Goal: Task Accomplishment & Management: Manage account settings

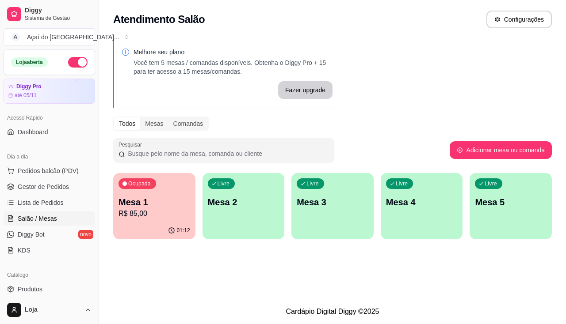
click at [212, 218] on div "Livre Mesa 2" at bounding box center [243, 201] width 82 height 56
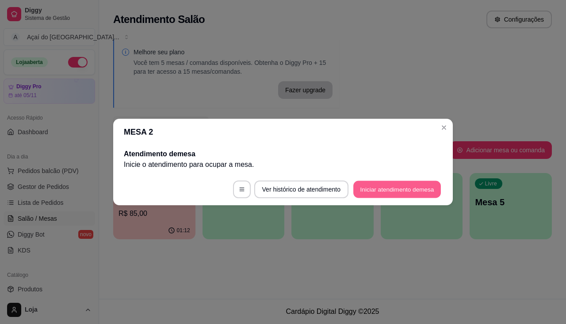
click at [373, 193] on button "Iniciar atendimento de mesa" at bounding box center [397, 189] width 88 height 17
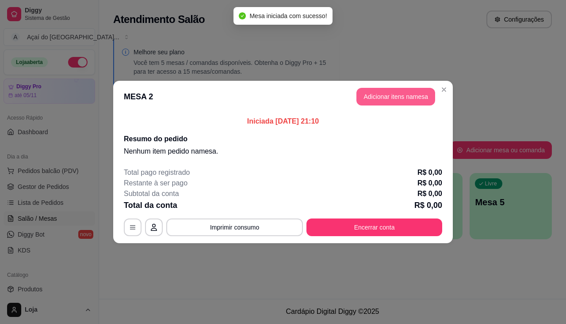
click at [415, 97] on button "Adicionar itens na mesa" at bounding box center [395, 97] width 79 height 18
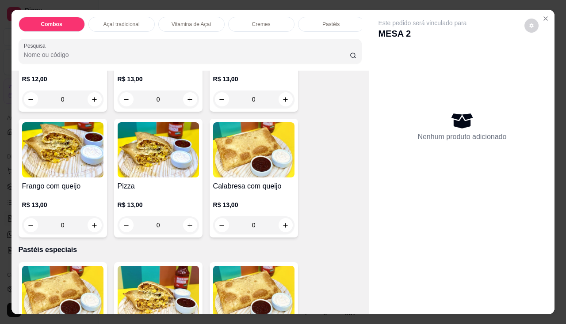
scroll to position [928, 0]
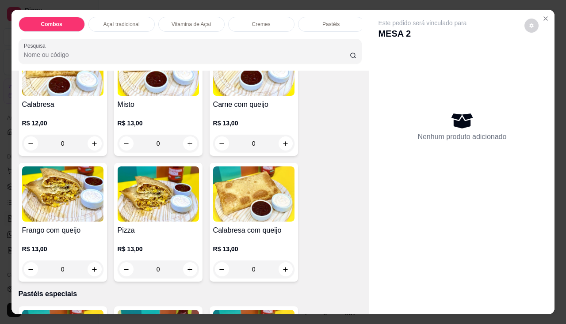
click at [233, 110] on h4 "Carne com queijo" at bounding box center [253, 104] width 81 height 11
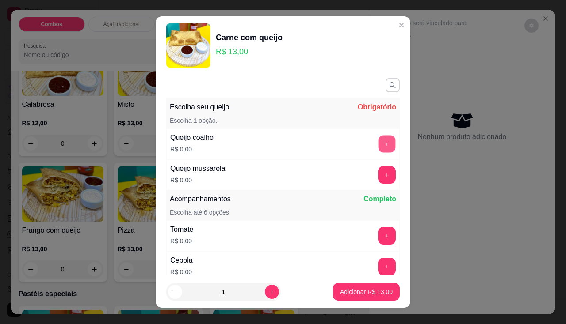
click at [378, 142] on button "+" at bounding box center [386, 143] width 17 height 17
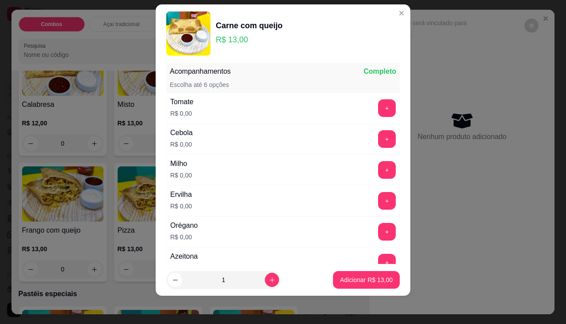
click at [369, 122] on div "Tomate R$ 0,00 +" at bounding box center [282, 108] width 233 height 31
click at [378, 112] on button "+" at bounding box center [387, 108] width 18 height 18
click at [378, 143] on button "+" at bounding box center [386, 138] width 17 height 17
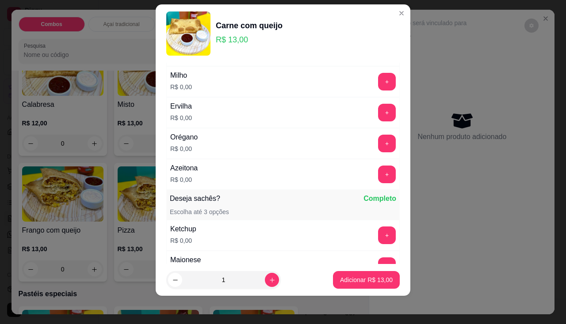
scroll to position [248, 0]
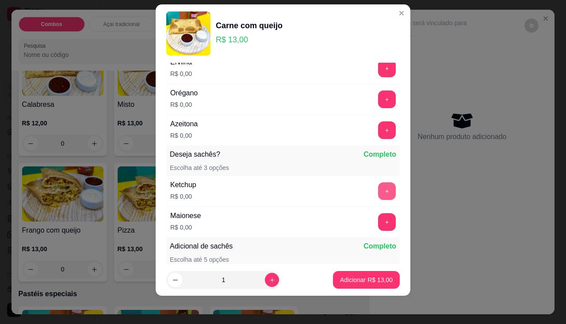
click at [378, 194] on button "+" at bounding box center [387, 192] width 18 height 18
click at [348, 272] on button "Adicionar R$ 13,00" at bounding box center [366, 280] width 67 height 18
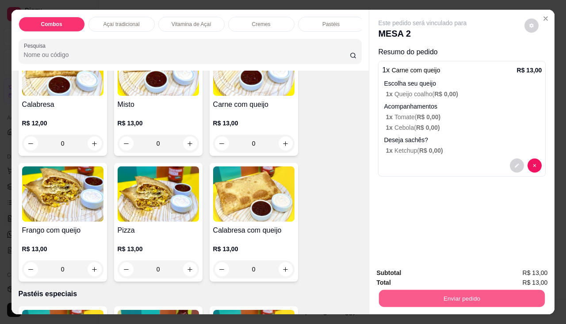
click at [397, 290] on button "Enviar pedido" at bounding box center [462, 298] width 166 height 17
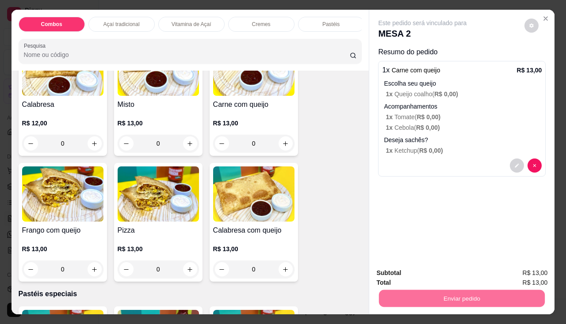
click at [521, 272] on button "Enviar pedido" at bounding box center [524, 274] width 50 height 17
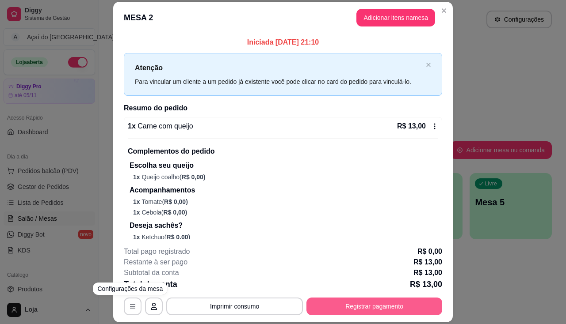
click at [332, 300] on button "Registrar pagamento" at bounding box center [374, 307] width 136 height 18
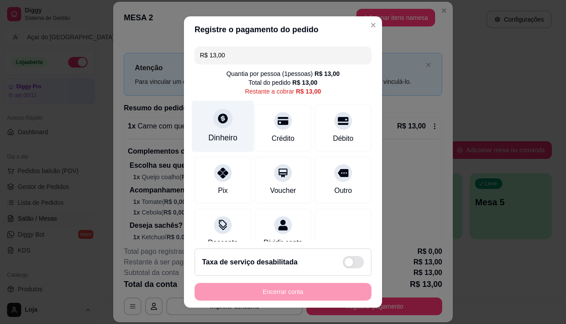
click at [214, 138] on div "Dinheiro" at bounding box center [222, 137] width 29 height 11
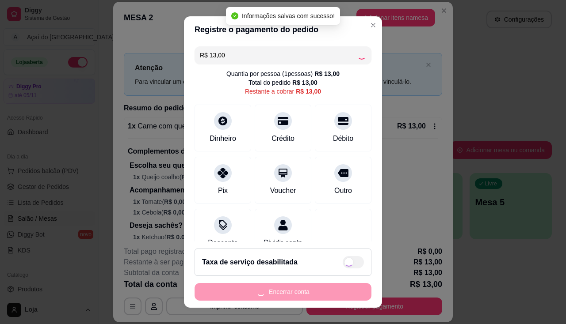
type input "R$ 0,00"
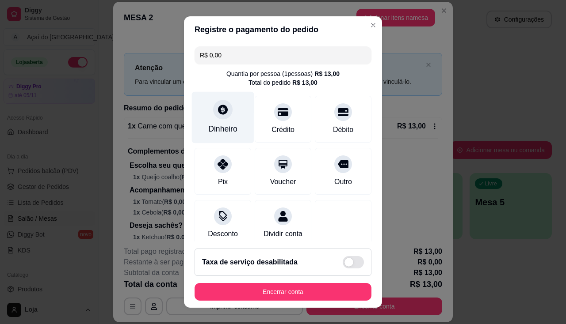
click at [229, 116] on div "Dinheiro" at bounding box center [223, 117] width 62 height 52
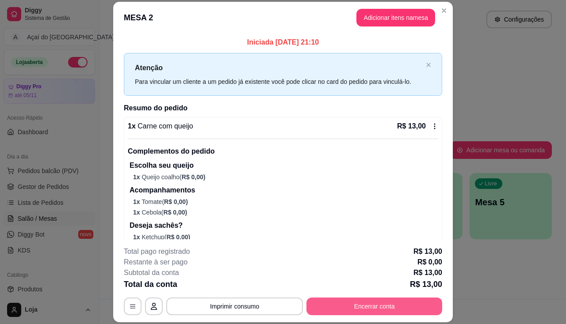
click at [372, 308] on button "Encerrar conta" at bounding box center [374, 307] width 136 height 18
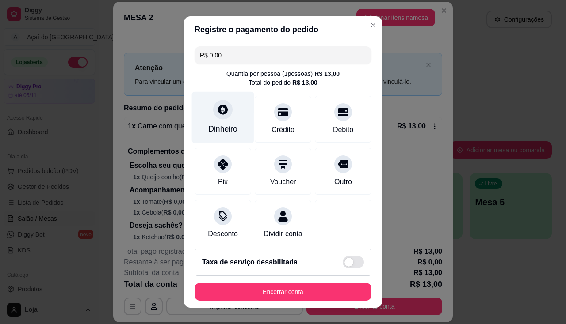
click at [218, 132] on div "Dinheiro" at bounding box center [222, 128] width 29 height 11
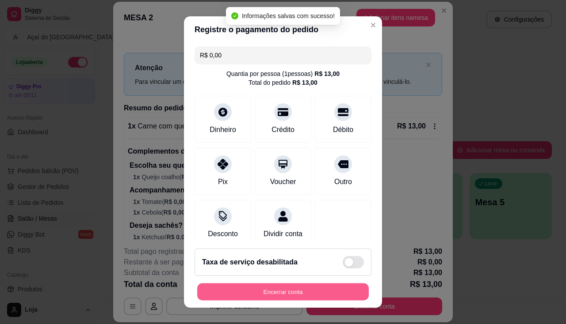
click at [286, 286] on button "Encerrar conta" at bounding box center [282, 292] width 171 height 17
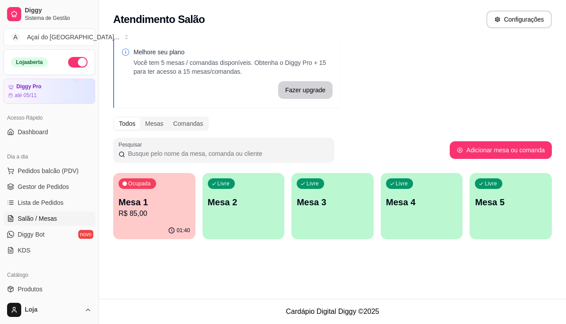
click at [283, 211] on div "Ocupada Mesa 1 R$ 85,00 01:40 Livre Mesa 2 Livre Mesa 3 Livre Mesa 4 Livre Mesa…" at bounding box center [332, 206] width 438 height 66
click at [272, 209] on div "Livre Mesa 2" at bounding box center [243, 201] width 82 height 56
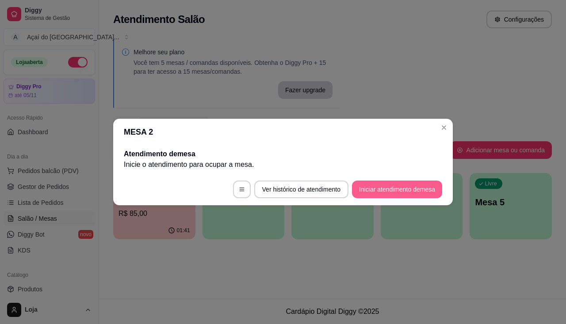
click at [401, 192] on button "Iniciar atendimento de mesa" at bounding box center [397, 190] width 90 height 18
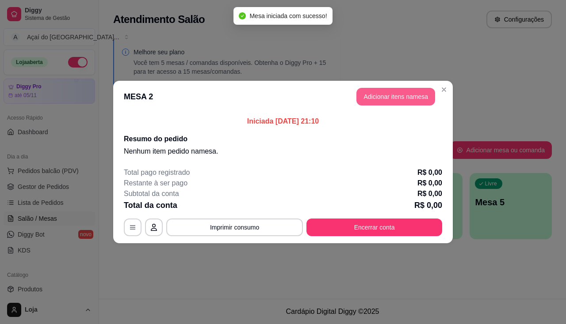
click at [380, 103] on button "Adicionar itens na mesa" at bounding box center [395, 97] width 79 height 18
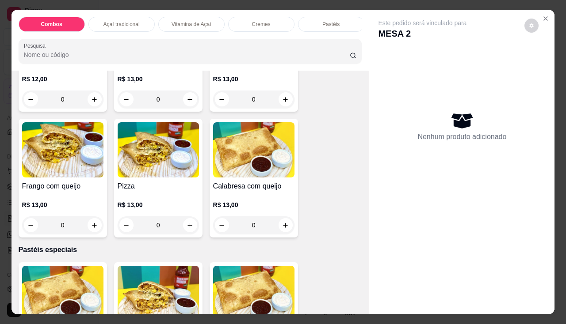
scroll to position [840, 0]
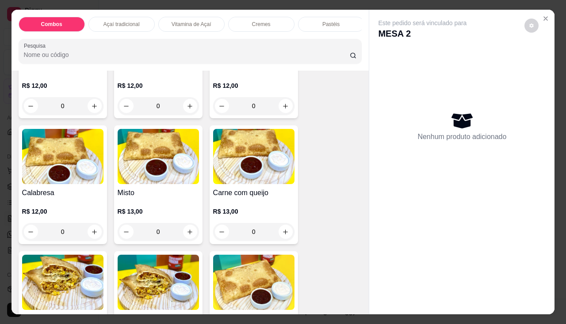
click at [280, 236] on div "0" at bounding box center [253, 232] width 81 height 18
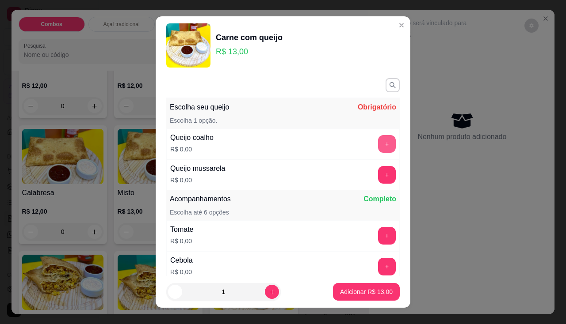
click at [378, 146] on button "+" at bounding box center [387, 144] width 18 height 18
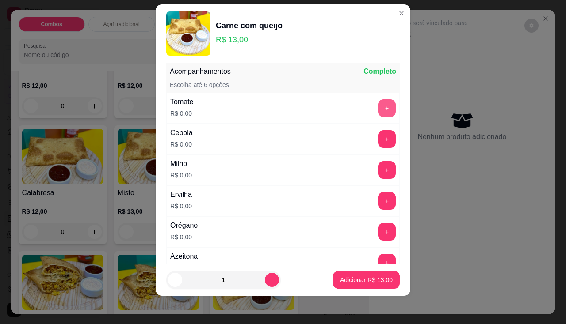
click at [378, 110] on button "+" at bounding box center [387, 108] width 18 height 18
click at [378, 141] on button "+" at bounding box center [387, 139] width 18 height 18
click at [378, 171] on button "+" at bounding box center [386, 169] width 17 height 17
click at [378, 199] on button "+" at bounding box center [386, 200] width 17 height 17
click at [378, 227] on button "+" at bounding box center [387, 232] width 18 height 18
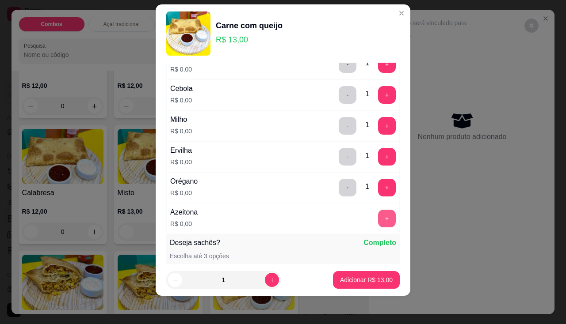
click at [378, 220] on button "+" at bounding box center [387, 219] width 18 height 18
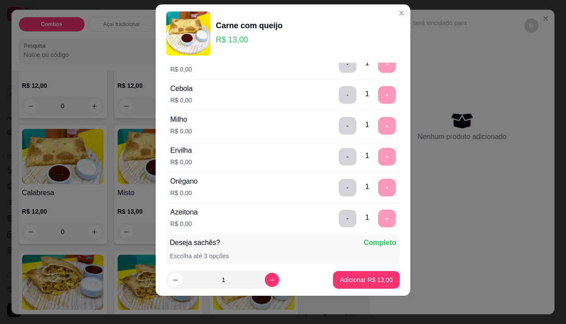
scroll to position [331, 0]
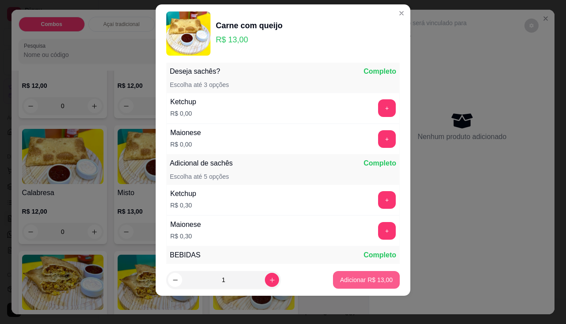
click at [366, 281] on p "Adicionar R$ 13,00" at bounding box center [366, 280] width 53 height 9
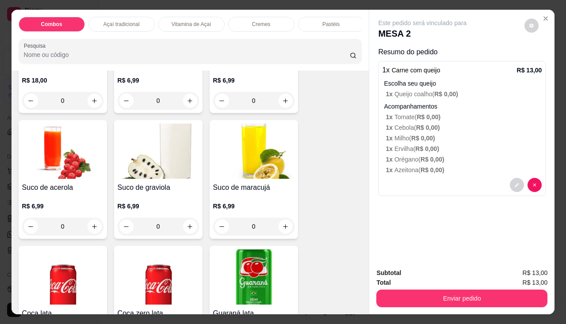
scroll to position [2122, 0]
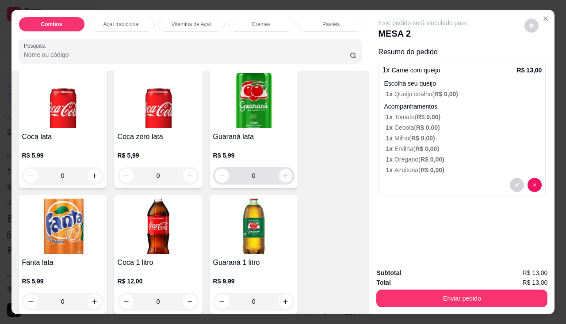
click at [282, 179] on icon "increase-product-quantity" at bounding box center [285, 176] width 7 height 7
type input "1"
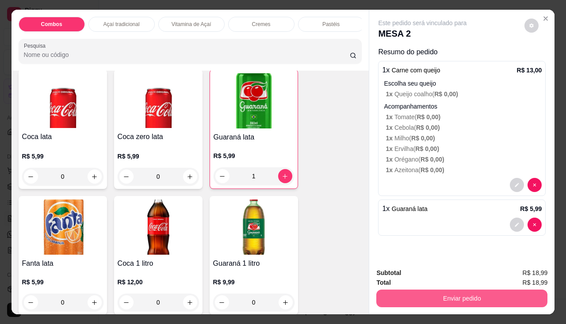
click at [457, 297] on button "Enviar pedido" at bounding box center [461, 299] width 171 height 18
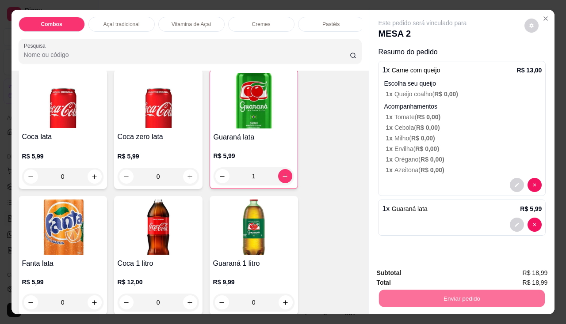
click at [548, 275] on button "Enviar pedido" at bounding box center [524, 274] width 50 height 17
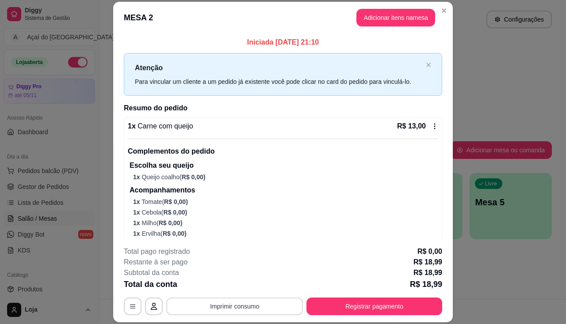
click at [244, 298] on button "Imprimir consumo" at bounding box center [234, 307] width 137 height 18
click at [235, 310] on button "Imprimir consumo" at bounding box center [234, 306] width 133 height 17
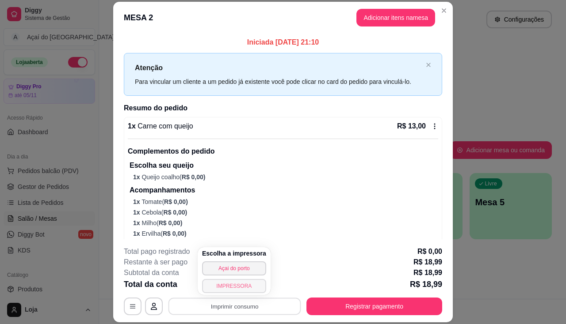
click at [229, 291] on button "IMPRESSORA" at bounding box center [234, 286] width 64 height 14
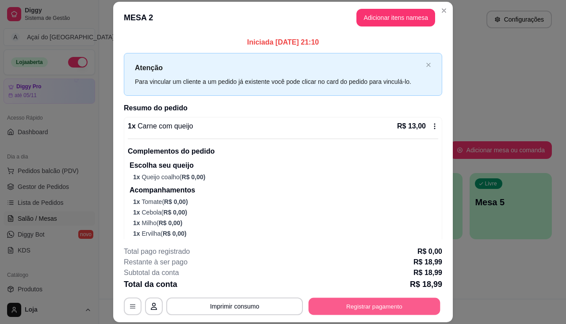
click at [375, 311] on button "Registrar pagamento" at bounding box center [375, 306] width 132 height 17
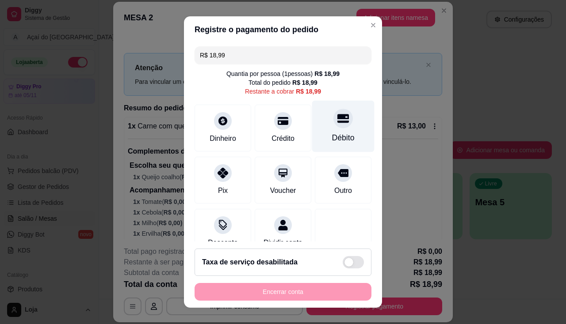
click at [332, 134] on div "Débito" at bounding box center [343, 137] width 23 height 11
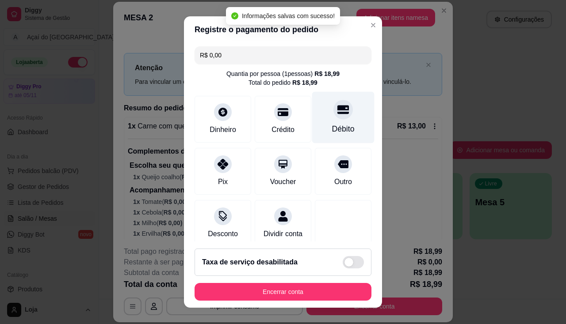
type input "R$ 0,00"
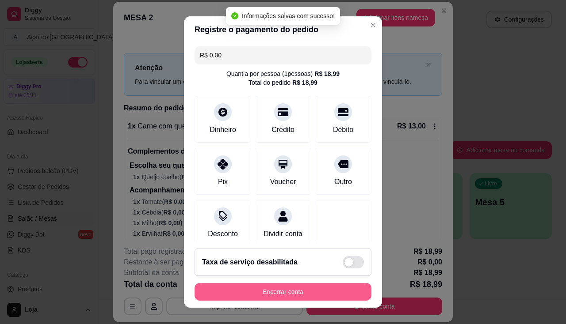
click at [318, 291] on button "Encerrar conta" at bounding box center [282, 292] width 177 height 18
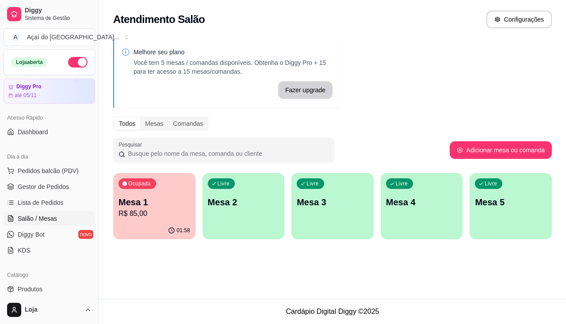
click at [318, 226] on div "Livre Mesa 3" at bounding box center [332, 201] width 82 height 56
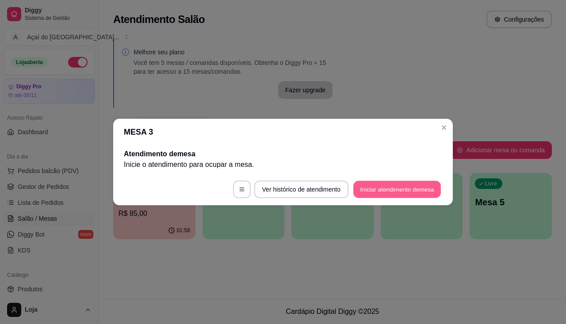
click at [385, 194] on button "Iniciar atendimento de mesa" at bounding box center [397, 189] width 88 height 17
click at [385, 194] on footer "Ver histórico de atendimento Iniciar atendimento de mesa" at bounding box center [282, 190] width 339 height 32
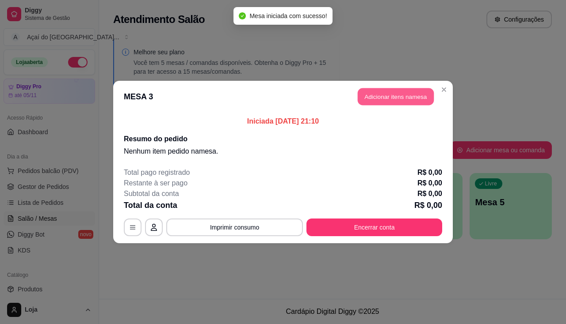
click at [394, 98] on button "Adicionar itens na mesa" at bounding box center [396, 96] width 76 height 17
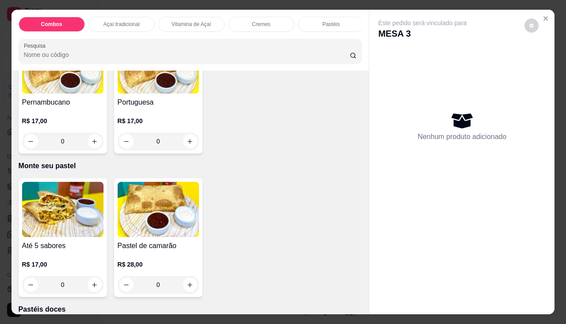
scroll to position [1370, 0]
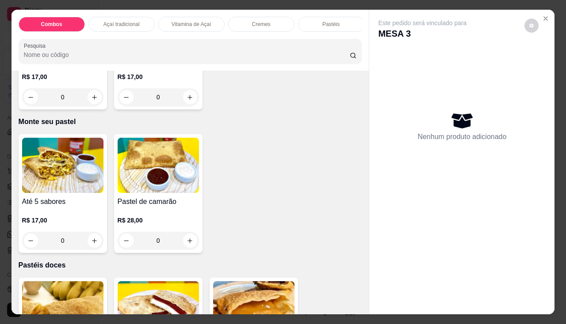
click at [93, 242] on div "0" at bounding box center [62, 241] width 81 height 18
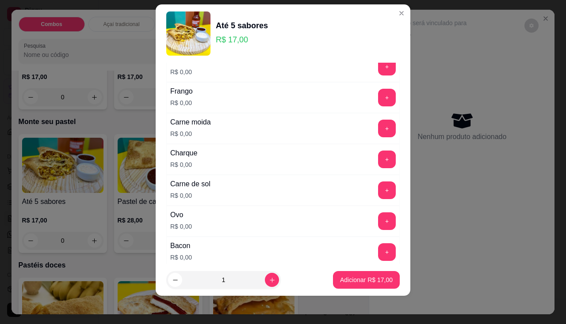
scroll to position [265, 0]
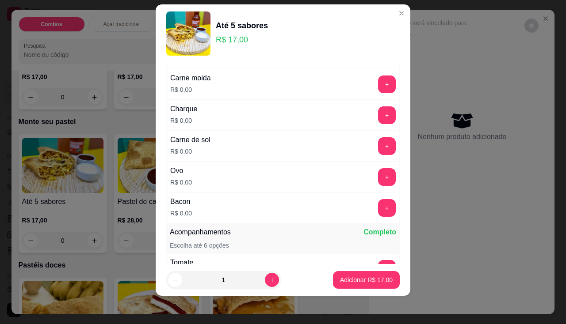
click at [379, 154] on div "+" at bounding box center [386, 146] width 25 height 18
click at [378, 150] on button "+" at bounding box center [386, 145] width 17 height 17
click at [378, 208] on button "+" at bounding box center [387, 208] width 18 height 18
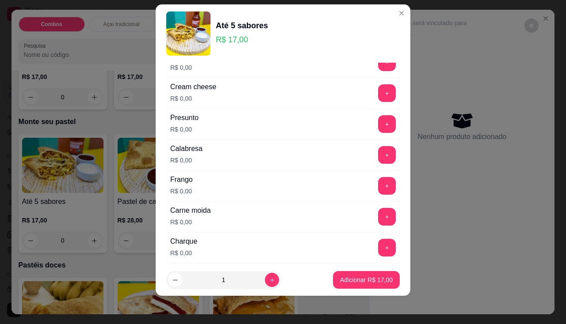
scroll to position [88, 0]
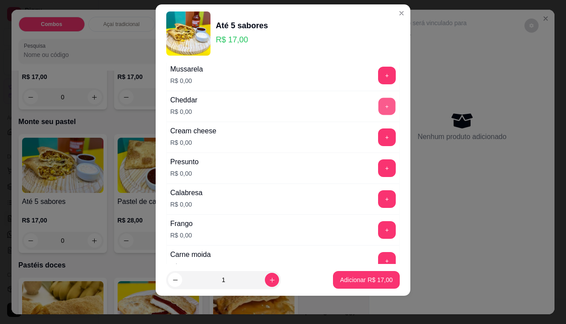
click at [378, 113] on button "+" at bounding box center [386, 106] width 17 height 17
click at [378, 228] on button "+" at bounding box center [387, 230] width 18 height 18
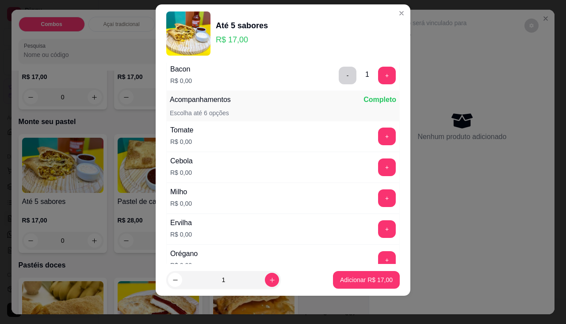
scroll to position [442, 0]
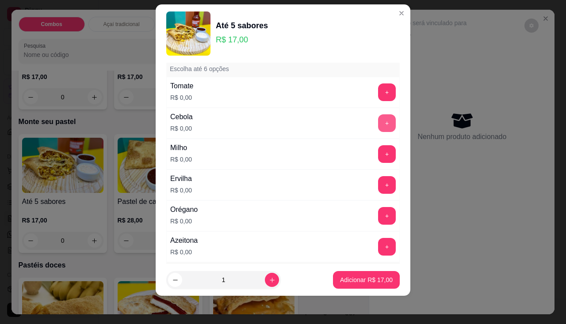
click at [378, 121] on button "+" at bounding box center [387, 123] width 18 height 18
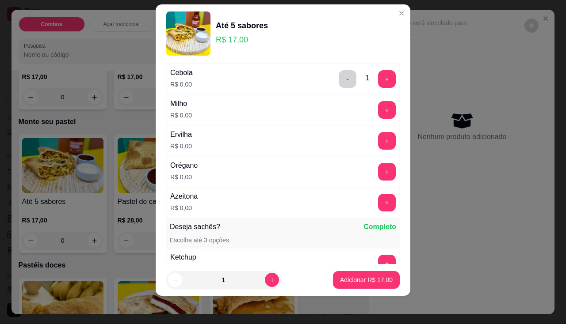
scroll to position [530, 0]
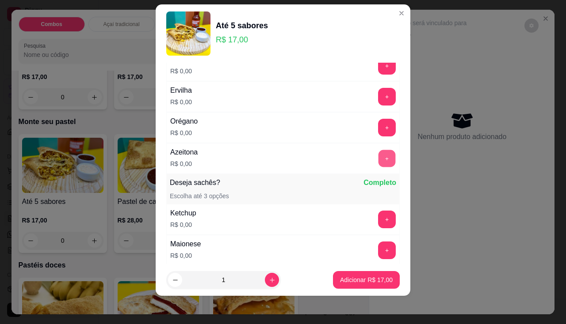
click at [378, 160] on button "+" at bounding box center [386, 158] width 17 height 17
click at [368, 278] on p "Adicionar R$ 17,00" at bounding box center [366, 280] width 53 height 9
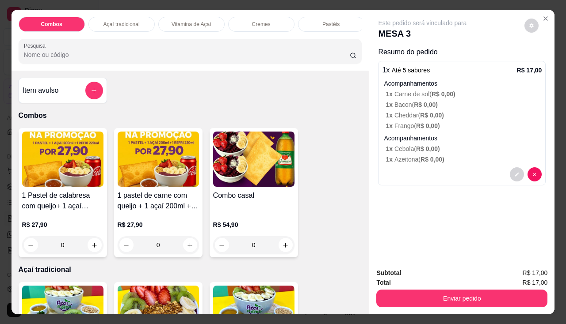
scroll to position [177, 0]
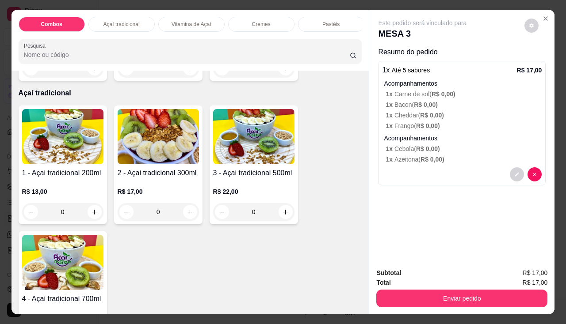
click at [94, 217] on div "0" at bounding box center [62, 212] width 81 height 18
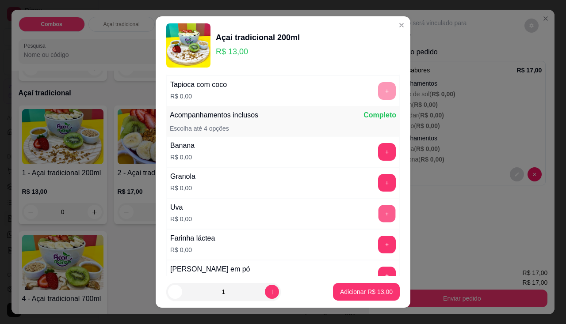
click at [378, 215] on button "+" at bounding box center [386, 213] width 17 height 17
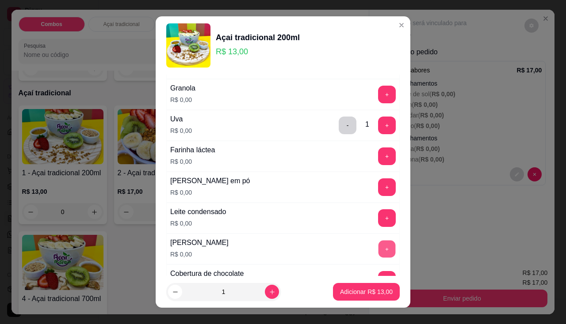
click at [378, 248] on button "+" at bounding box center [386, 248] width 17 height 17
click at [378, 192] on button "+" at bounding box center [387, 188] width 18 height 18
click at [378, 212] on button "+" at bounding box center [386, 217] width 17 height 17
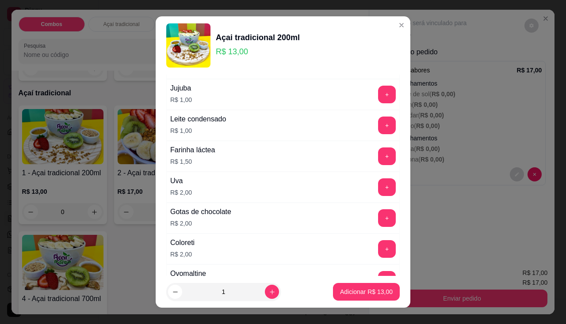
scroll to position [619, 0]
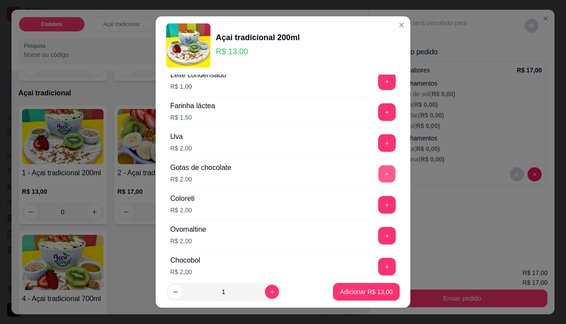
click at [378, 176] on button "+" at bounding box center [386, 173] width 17 height 17
click at [349, 296] on p "Adicionar R$ 15,00" at bounding box center [366, 292] width 53 height 9
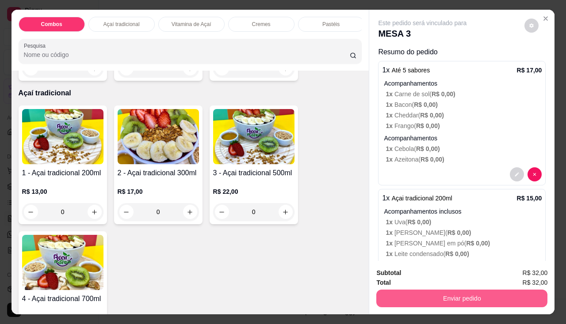
click at [405, 299] on button "Enviar pedido" at bounding box center [461, 299] width 171 height 18
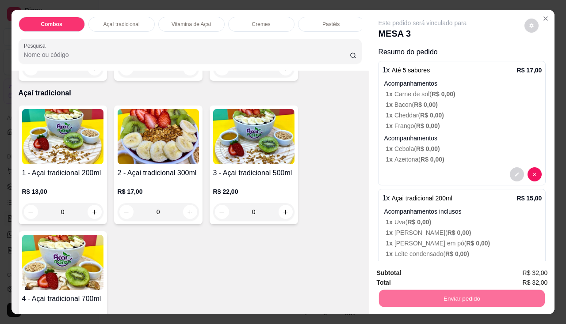
click at [524, 271] on button "Enviar pedido" at bounding box center [524, 274] width 50 height 17
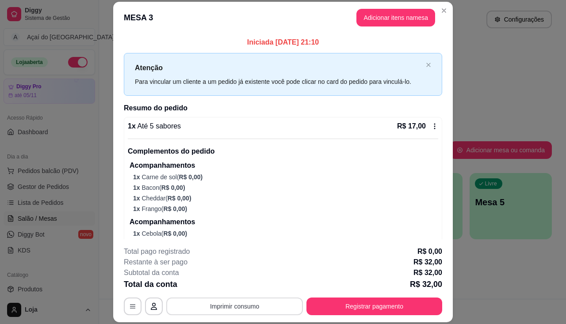
click at [237, 305] on button "Imprimir consumo" at bounding box center [234, 307] width 137 height 18
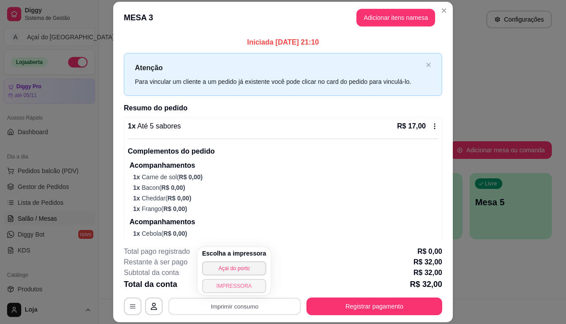
click at [240, 289] on button "IMPRESSORA" at bounding box center [234, 286] width 64 height 14
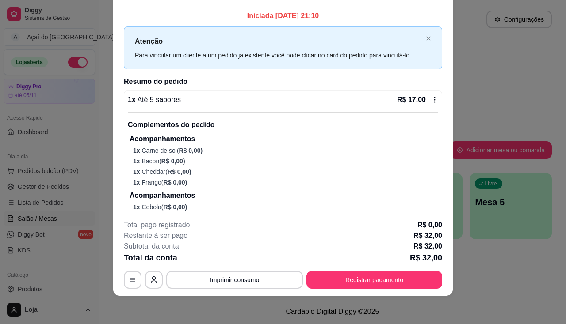
scroll to position [0, 0]
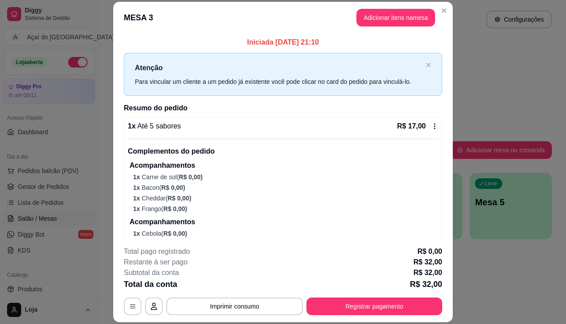
click at [394, 28] on header "MESA 3 Adicionar itens na mesa" at bounding box center [282, 18] width 339 height 32
click at [394, 21] on button "Adicionar itens na mesa" at bounding box center [395, 18] width 79 height 18
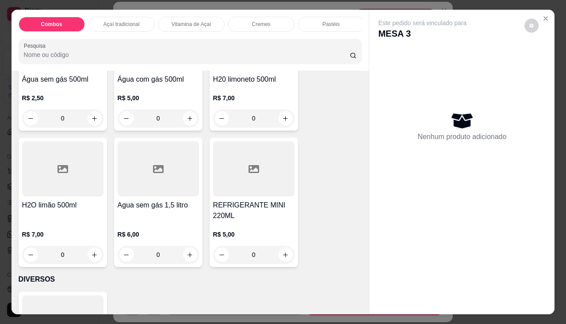
scroll to position [2541, 0]
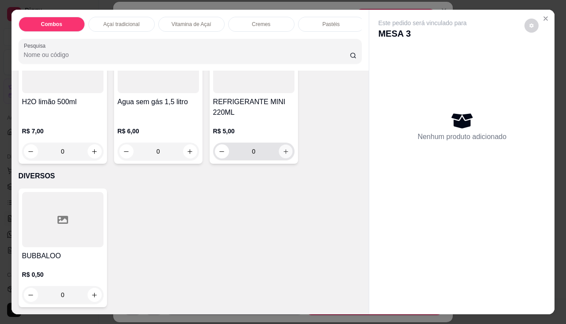
click at [284, 153] on button "increase-product-quantity" at bounding box center [285, 152] width 14 height 14
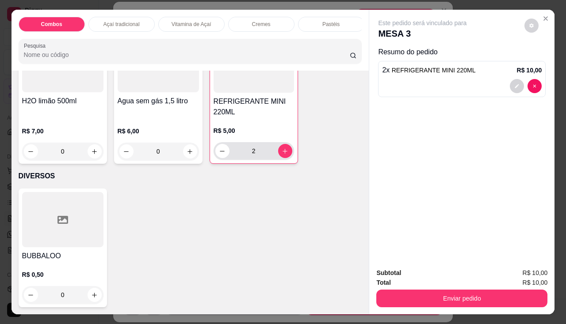
click at [225, 152] on div "2" at bounding box center [253, 151] width 77 height 18
click at [221, 148] on icon "decrease-product-quantity" at bounding box center [222, 151] width 7 height 7
type input "1"
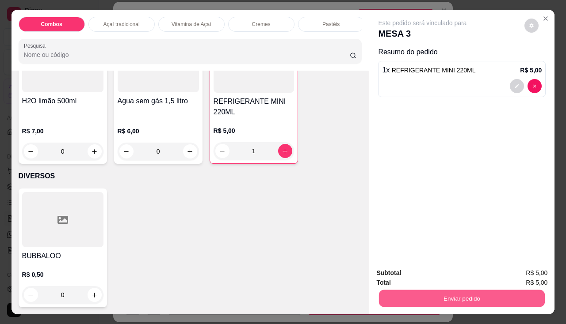
click at [443, 290] on button "Enviar pedido" at bounding box center [462, 298] width 166 height 17
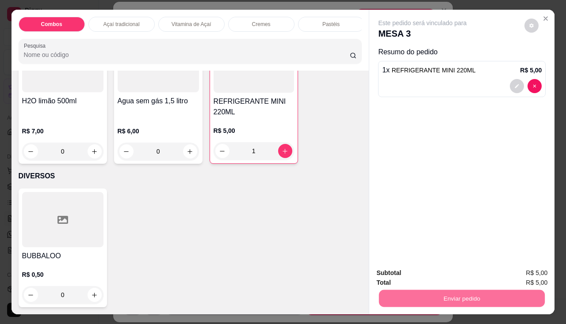
click at [511, 272] on button "Enviar pedido" at bounding box center [524, 274] width 50 height 17
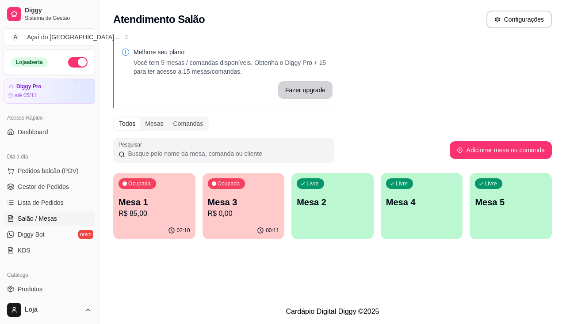
click at [145, 216] on p "R$ 85,00" at bounding box center [154, 214] width 72 height 11
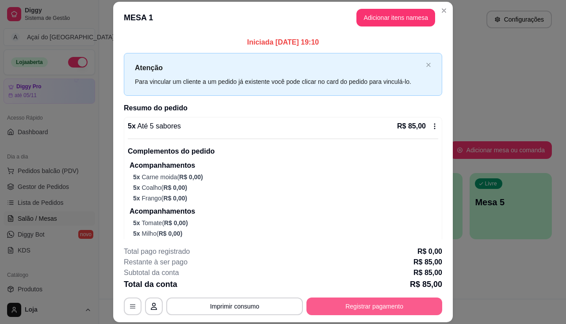
click at [379, 307] on button "Registrar pagamento" at bounding box center [374, 307] width 136 height 18
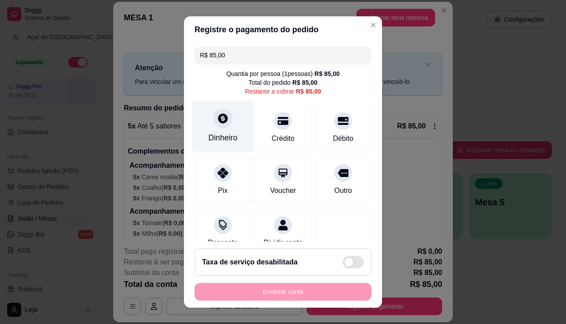
click at [211, 134] on div "Dinheiro" at bounding box center [222, 137] width 29 height 11
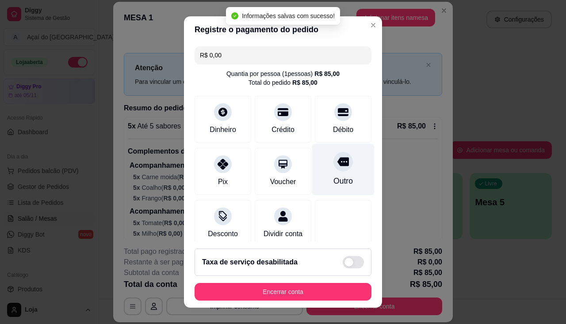
type input "R$ 0,00"
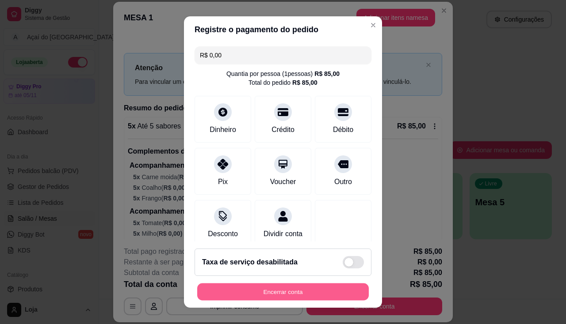
click at [271, 292] on button "Encerrar conta" at bounding box center [282, 292] width 171 height 17
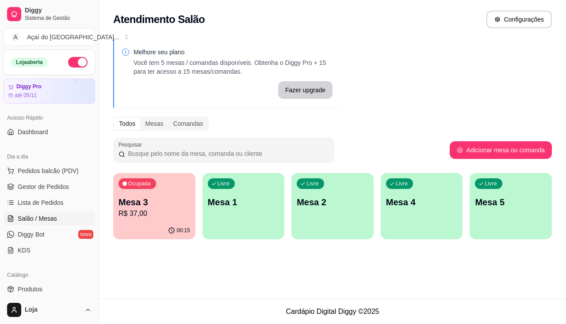
click at [166, 213] on p "R$ 37,00" at bounding box center [154, 214] width 72 height 11
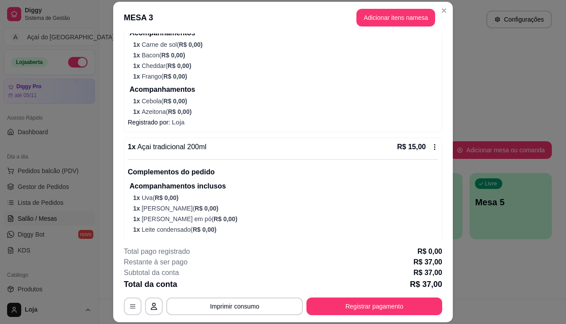
scroll to position [208, 0]
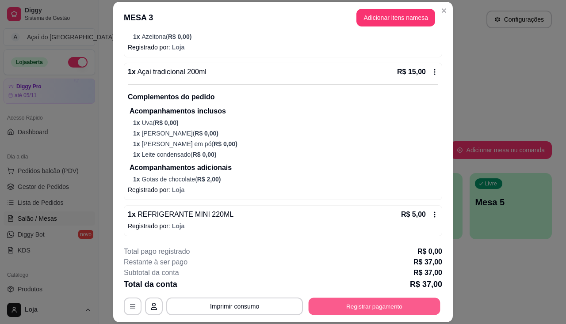
click at [389, 305] on button "Registrar pagamento" at bounding box center [375, 306] width 132 height 17
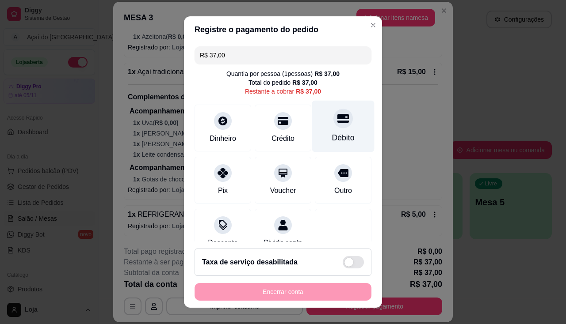
click at [333, 126] on div at bounding box center [342, 118] width 19 height 19
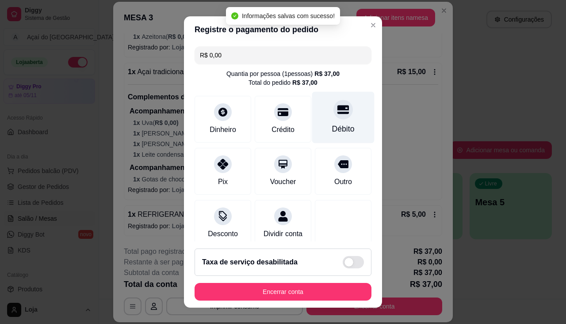
type input "R$ 0,00"
click at [323, 118] on div "Débito" at bounding box center [343, 117] width 62 height 52
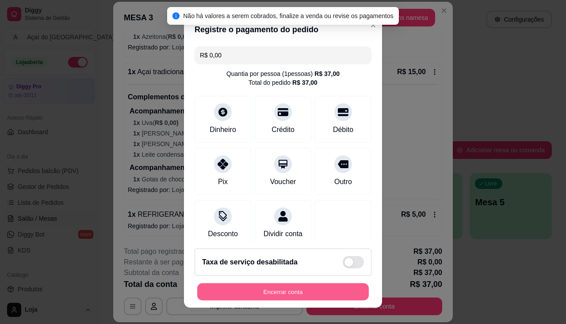
click at [285, 299] on button "Encerrar conta" at bounding box center [282, 292] width 171 height 17
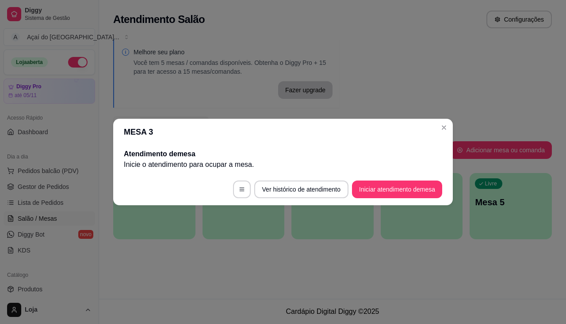
scroll to position [0, 0]
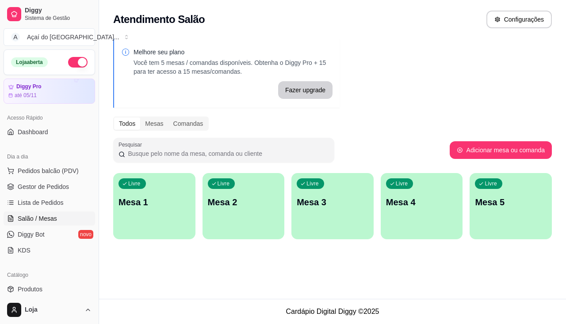
click at [150, 202] on p "Mesa 1" at bounding box center [154, 202] width 72 height 12
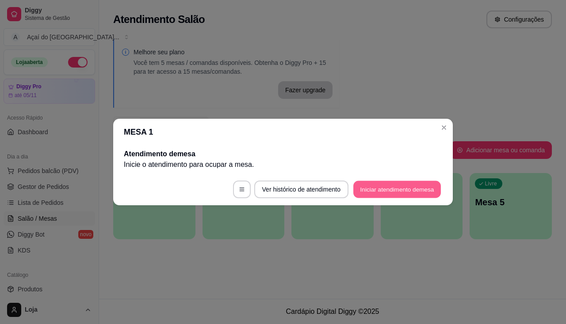
click at [419, 190] on button "Iniciar atendimento de mesa" at bounding box center [397, 189] width 88 height 17
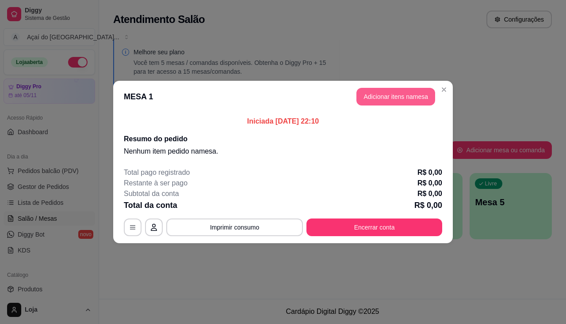
click at [388, 94] on button "Adicionar itens na mesa" at bounding box center [395, 97] width 79 height 18
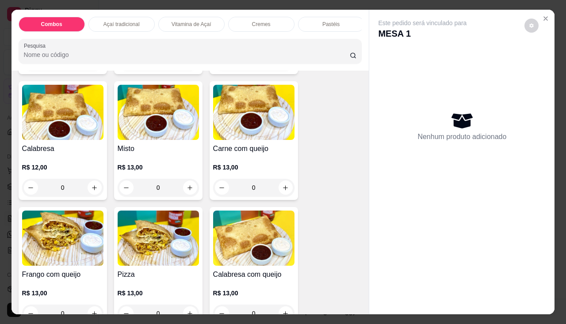
scroll to position [928, 0]
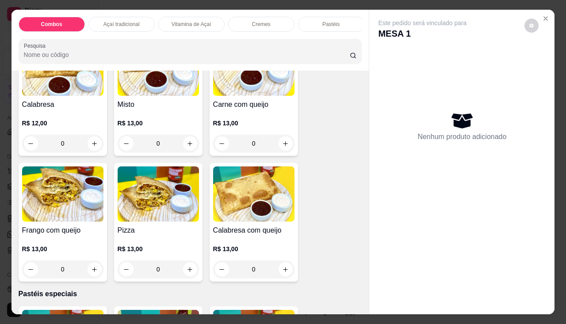
click at [190, 272] on div "0" at bounding box center [158, 270] width 81 height 18
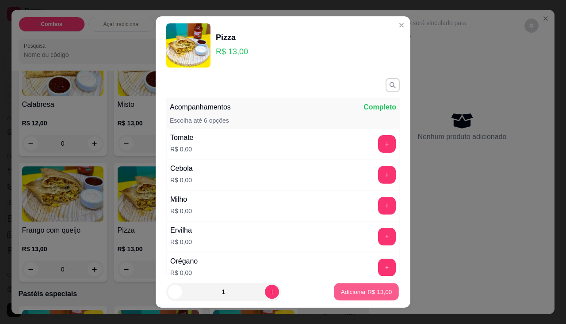
click at [354, 288] on p "Adicionar R$ 13,00" at bounding box center [366, 292] width 51 height 8
type input "1"
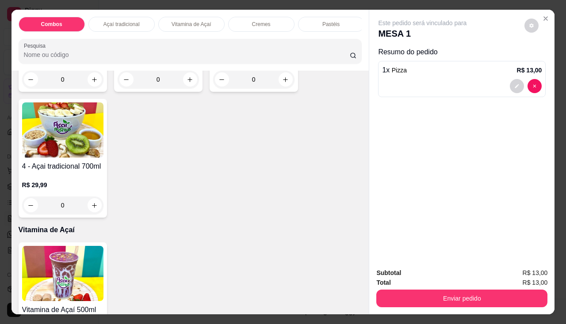
scroll to position [177, 0]
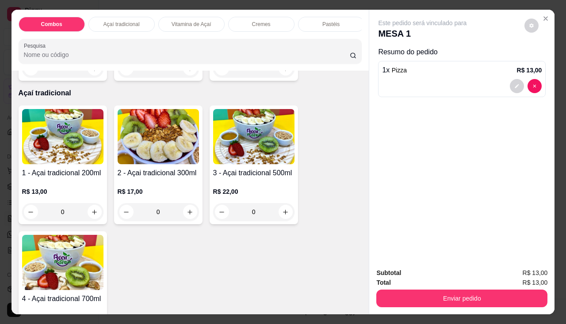
click at [98, 216] on div "0" at bounding box center [62, 212] width 81 height 18
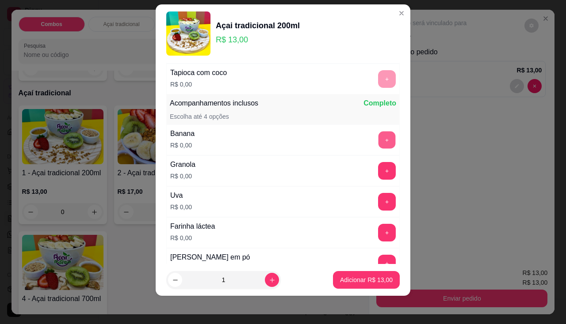
click at [378, 140] on button "+" at bounding box center [386, 139] width 17 height 17
click at [378, 261] on button "+" at bounding box center [387, 264] width 18 height 18
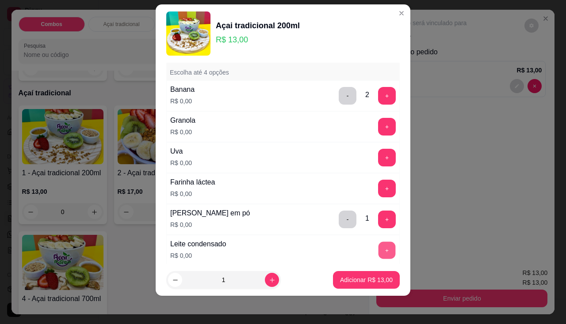
click at [378, 252] on button "+" at bounding box center [386, 250] width 17 height 17
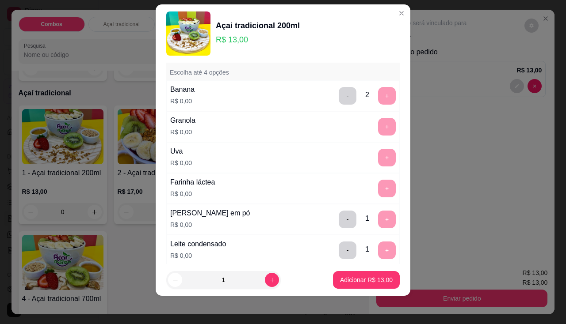
click at [338, 104] on div "- 2 +" at bounding box center [367, 96] width 64 height 18
click at [339, 100] on button "-" at bounding box center [348, 96] width 18 height 18
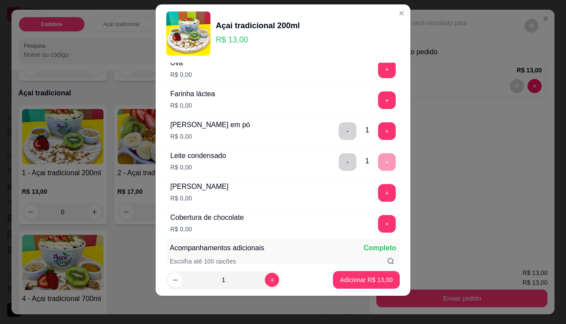
scroll to position [177, 0]
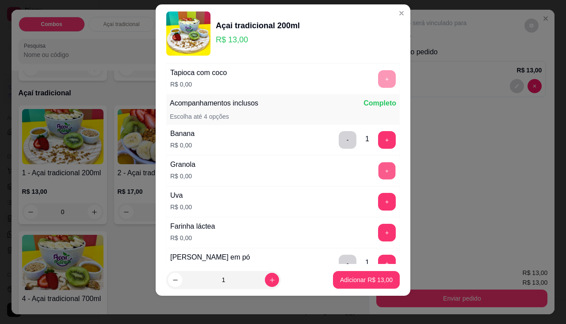
click at [378, 172] on button "+" at bounding box center [386, 170] width 17 height 17
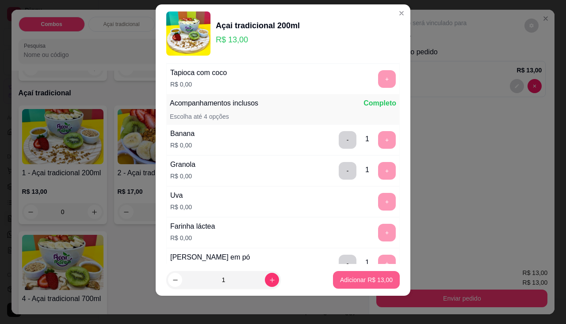
click at [355, 278] on p "Adicionar R$ 13,00" at bounding box center [366, 280] width 53 height 9
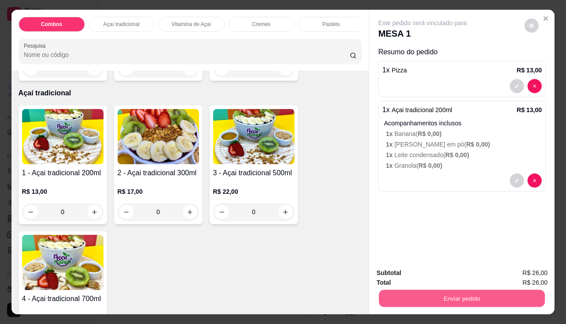
click at [429, 298] on button "Enviar pedido" at bounding box center [462, 298] width 166 height 17
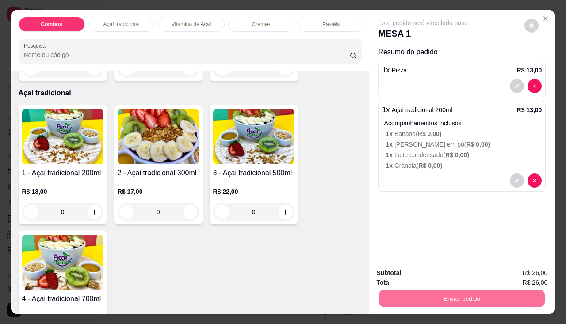
click at [518, 268] on button "Enviar pedido" at bounding box center [524, 274] width 50 height 17
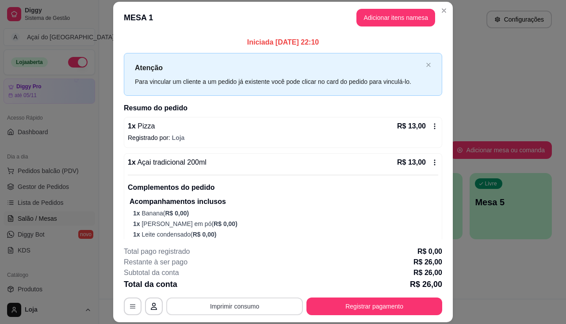
click at [271, 309] on button "Imprimir consumo" at bounding box center [234, 307] width 137 height 18
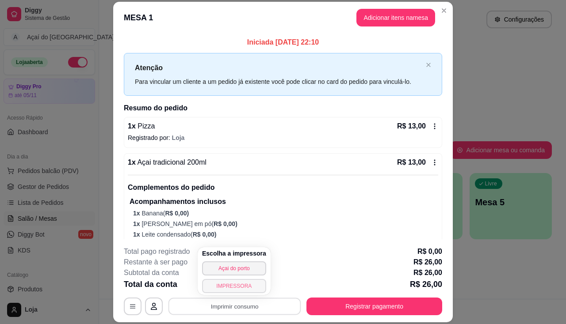
click at [239, 283] on button "IMPRESSORA" at bounding box center [234, 286] width 64 height 14
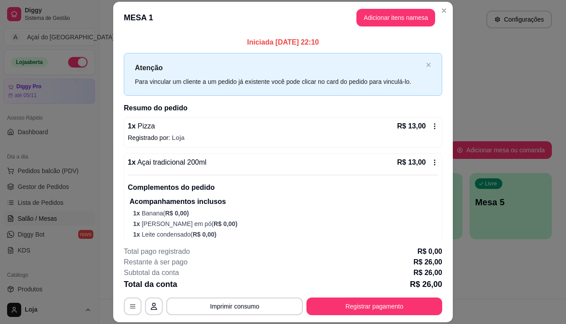
scroll to position [27, 0]
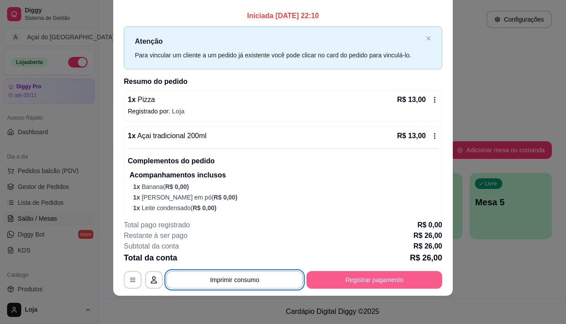
click at [342, 288] on button "Registrar pagamento" at bounding box center [374, 280] width 136 height 18
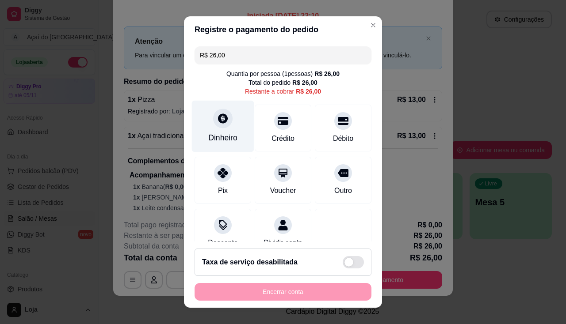
click at [215, 126] on div at bounding box center [222, 118] width 19 height 19
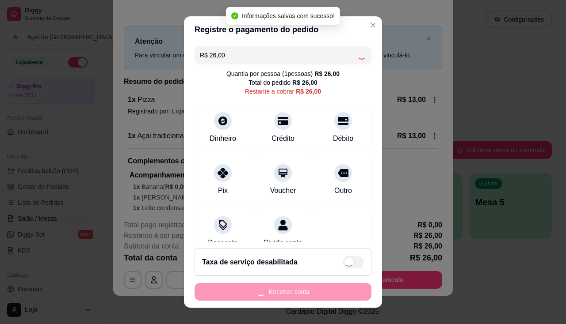
type input "R$ 0,00"
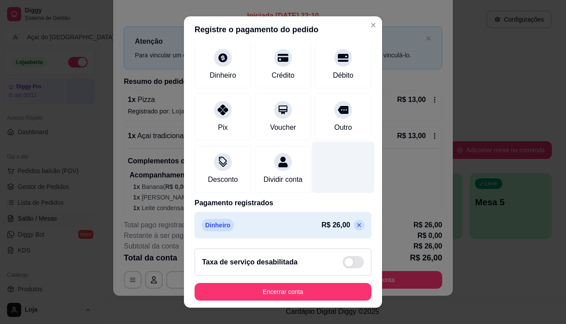
scroll to position [0, 0]
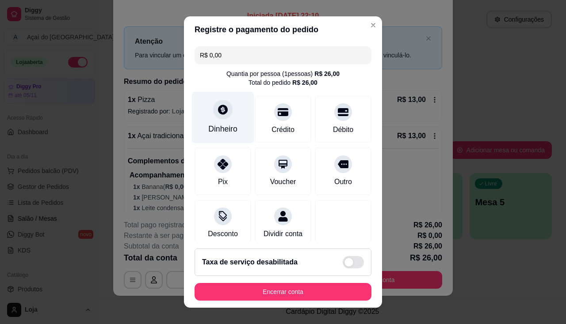
click at [220, 125] on div "Dinheiro" at bounding box center [222, 128] width 29 height 11
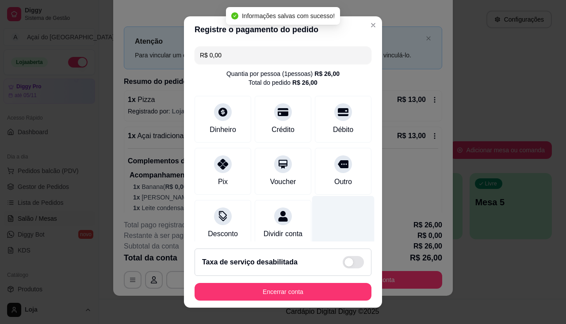
drag, startPoint x: 338, startPoint y: 218, endPoint x: 317, endPoint y: 236, distance: 27.3
click at [328, 228] on div at bounding box center [343, 222] width 62 height 52
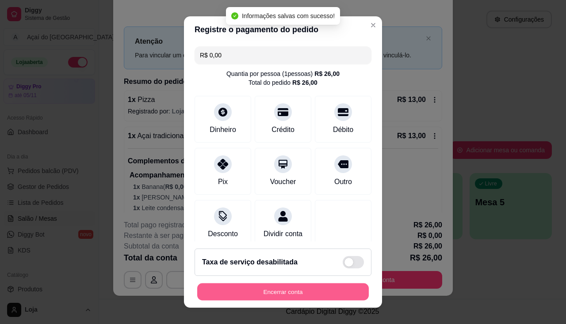
click at [299, 287] on button "Encerrar conta" at bounding box center [282, 292] width 171 height 17
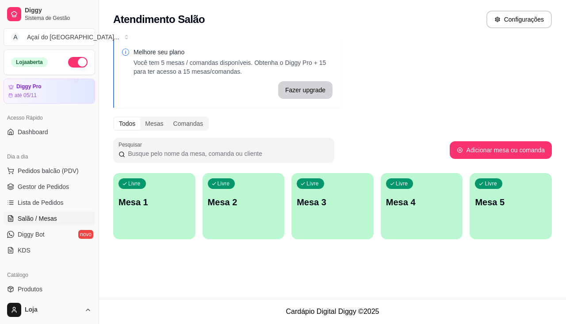
click at [161, 242] on div "Melhore seu plano Você tem 5 mesas / comandas disponíveis. Obtenha o Diggy Pro …" at bounding box center [332, 142] width 467 height 217
click at [163, 217] on div "Livre Mesa 1" at bounding box center [154, 201] width 82 height 56
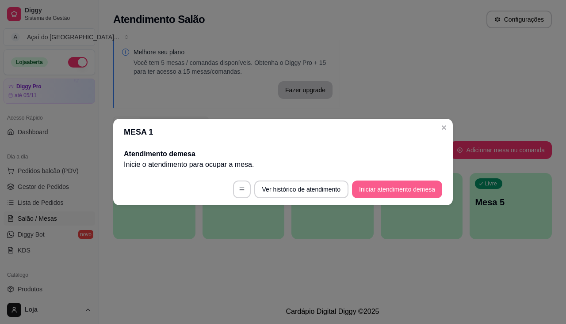
click at [388, 187] on button "Iniciar atendimento de mesa" at bounding box center [397, 190] width 90 height 18
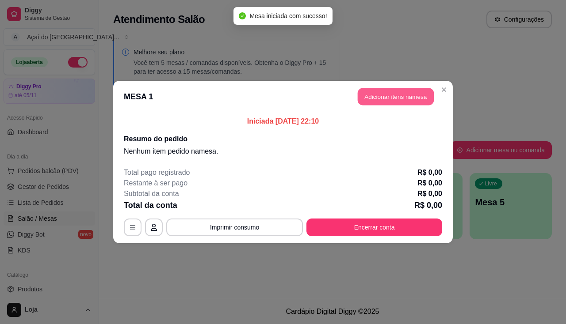
click at [395, 96] on button "Adicionar itens na mesa" at bounding box center [396, 96] width 76 height 17
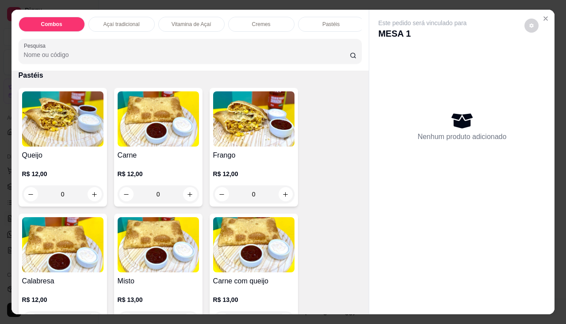
scroll to position [796, 0]
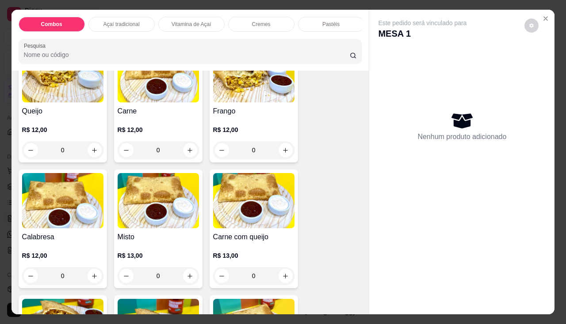
click at [289, 278] on div "0" at bounding box center [253, 276] width 81 height 18
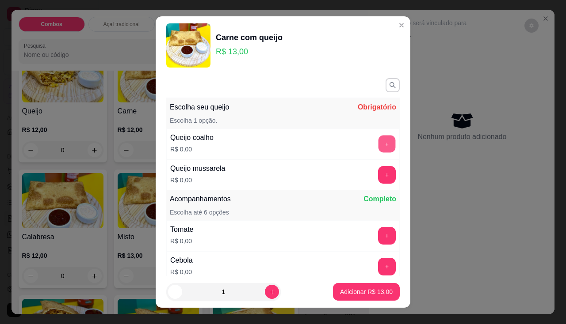
click at [378, 140] on button "+" at bounding box center [386, 143] width 17 height 17
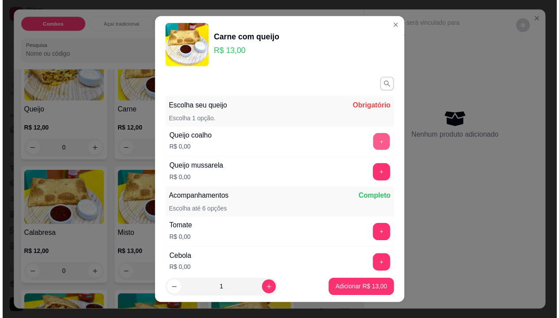
scroll to position [12, 0]
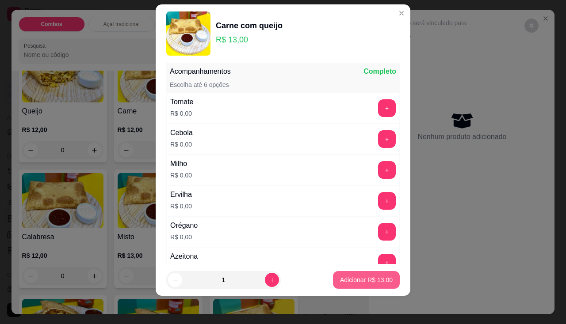
click at [346, 275] on button "Adicionar R$ 13,00" at bounding box center [366, 280] width 67 height 18
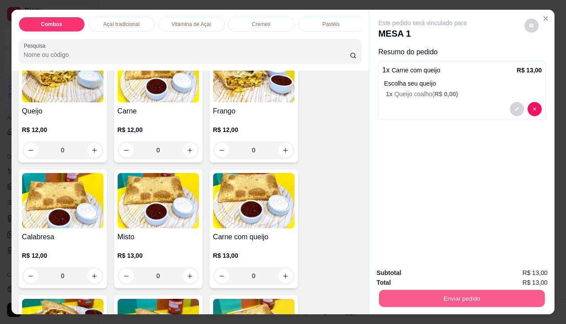
click at [430, 304] on button "Enviar pedido" at bounding box center [462, 298] width 166 height 17
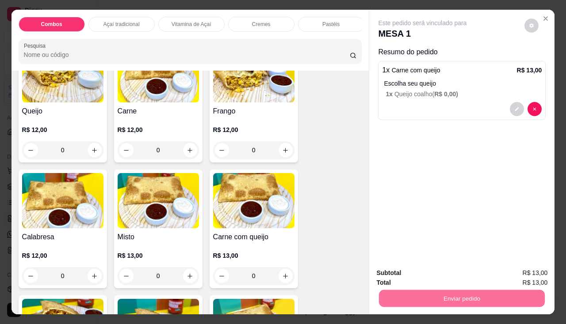
click at [524, 275] on button "Enviar pedido" at bounding box center [524, 274] width 50 height 17
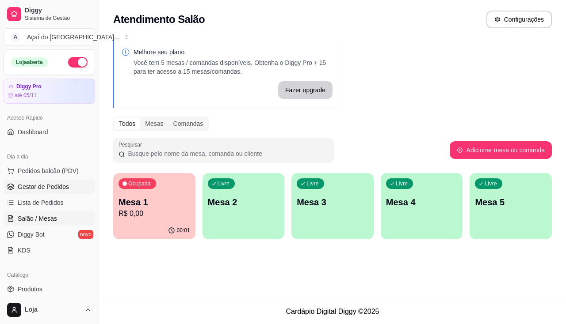
click at [43, 188] on span "Gestor de Pedidos" at bounding box center [43, 187] width 51 height 9
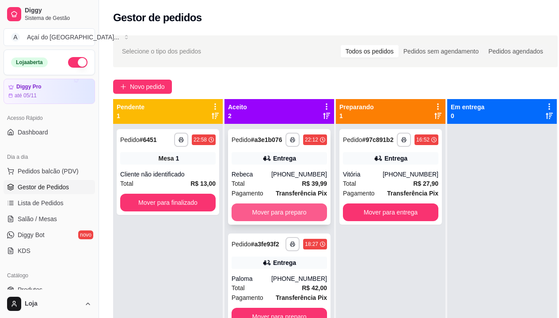
click at [279, 209] on button "Mover para preparo" at bounding box center [279, 212] width 95 height 18
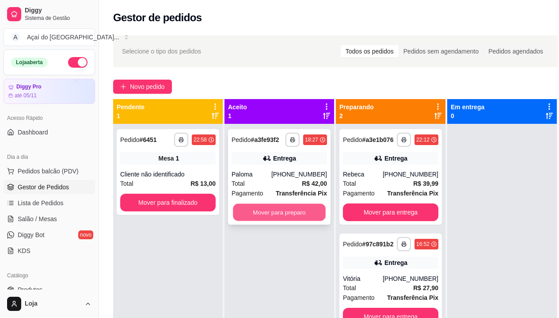
click at [301, 213] on button "Mover para preparo" at bounding box center [279, 212] width 93 height 17
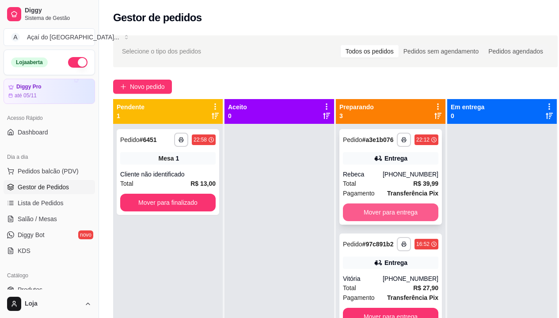
click at [356, 220] on button "Mover para entrega" at bounding box center [390, 212] width 95 height 18
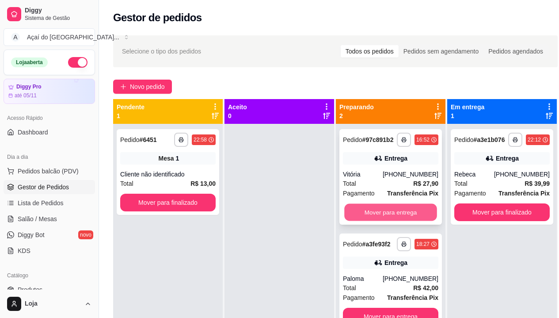
click at [379, 220] on button "Mover para entrega" at bounding box center [390, 212] width 93 height 17
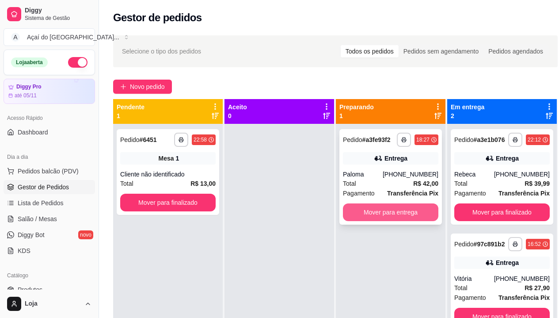
click at [407, 214] on button "Mover para entrega" at bounding box center [390, 212] width 95 height 18
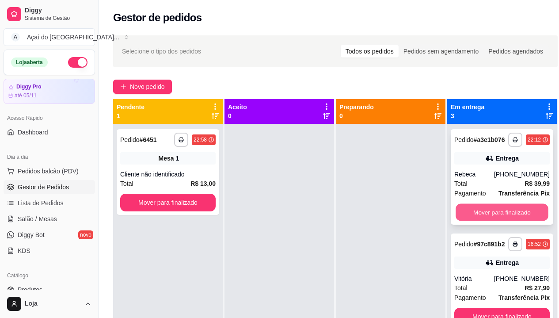
click at [482, 212] on button "Mover para finalizado" at bounding box center [502, 212] width 93 height 17
click at [478, 214] on button "Mover para finalizado" at bounding box center [501, 212] width 95 height 18
click at [478, 214] on div "Mover para finalizado" at bounding box center [501, 212] width 95 height 18
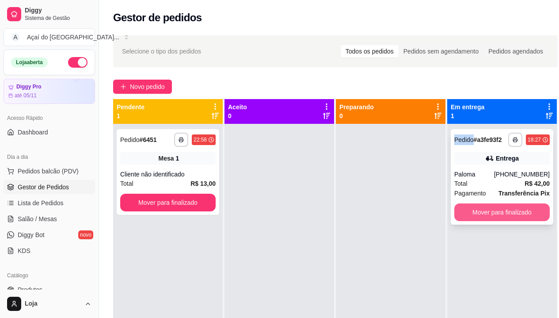
click at [523, 220] on button "Mover para finalizado" at bounding box center [501, 212] width 95 height 18
